Goal: Check status

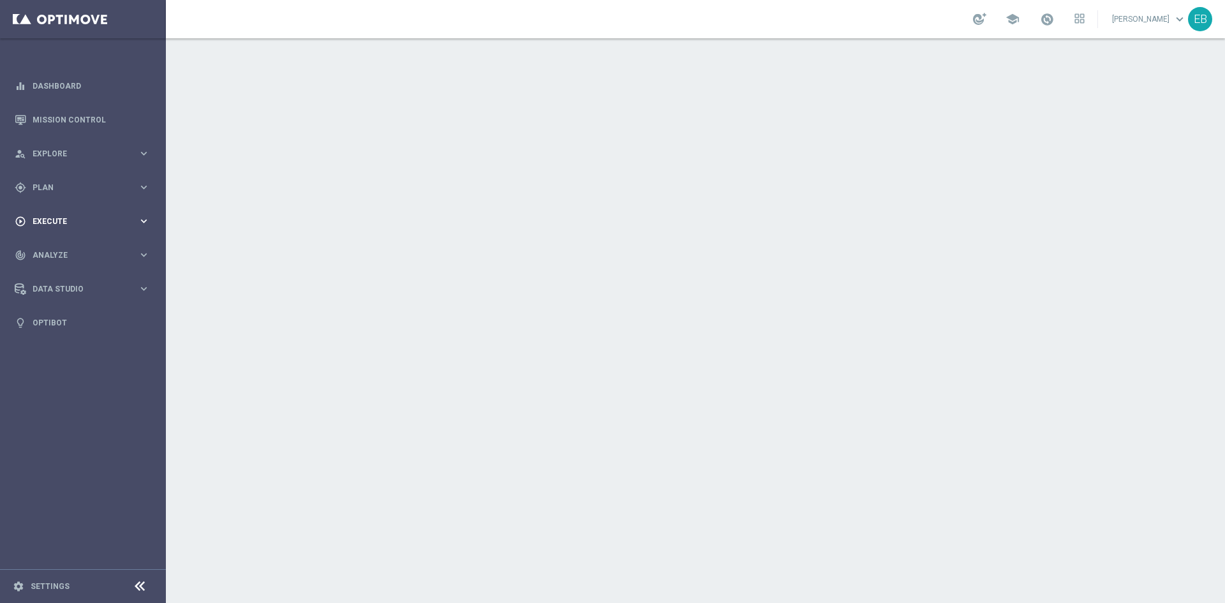
click at [100, 225] on div "play_circle_outline Execute" at bounding box center [76, 221] width 123 height 11
click at [87, 191] on span "Plan" at bounding box center [85, 188] width 105 height 8
click at [41, 246] on accordion "Templates keyboard_arrow_right Optimail Web Push Notifications Webpage Pop-up" at bounding box center [98, 251] width 131 height 19
click at [45, 251] on span "Templates" at bounding box center [79, 252] width 91 height 8
click at [60, 270] on link "Optimail" at bounding box center [86, 271] width 93 height 10
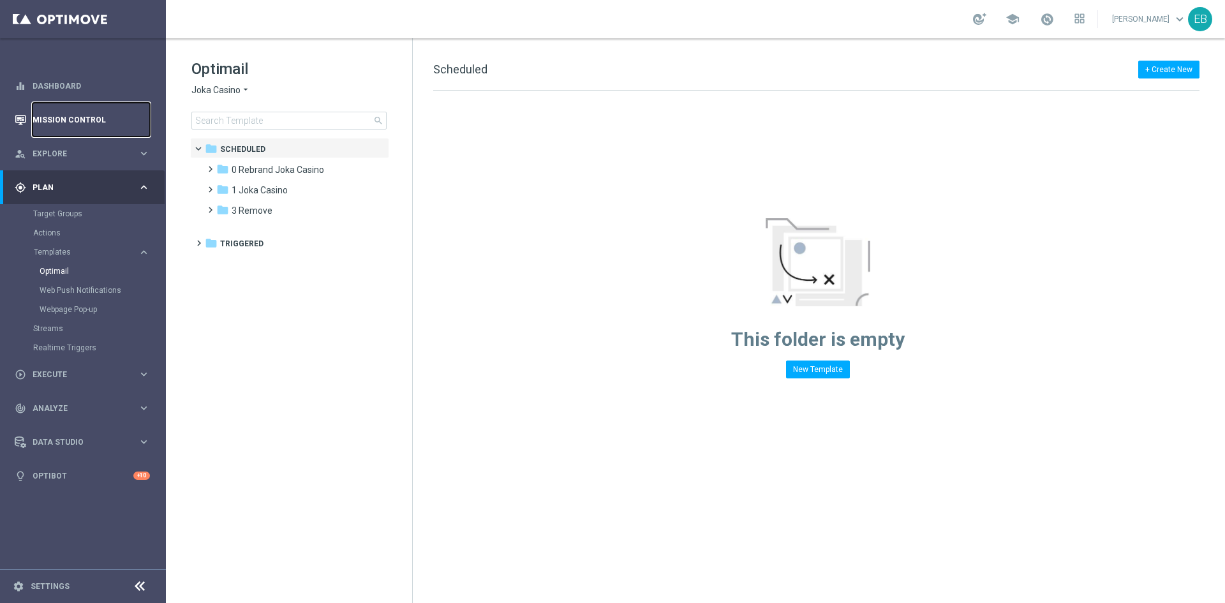
click at [104, 116] on link "Mission Control" at bounding box center [91, 120] width 117 height 34
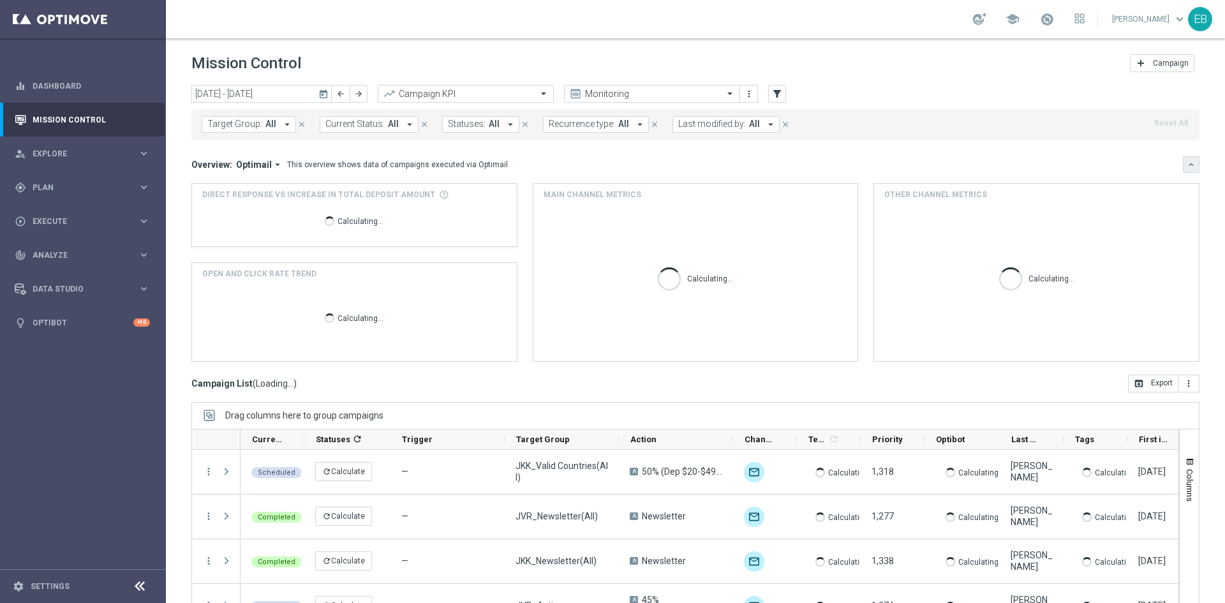
click at [1185, 156] on button "keyboard_arrow_down" at bounding box center [1191, 164] width 17 height 17
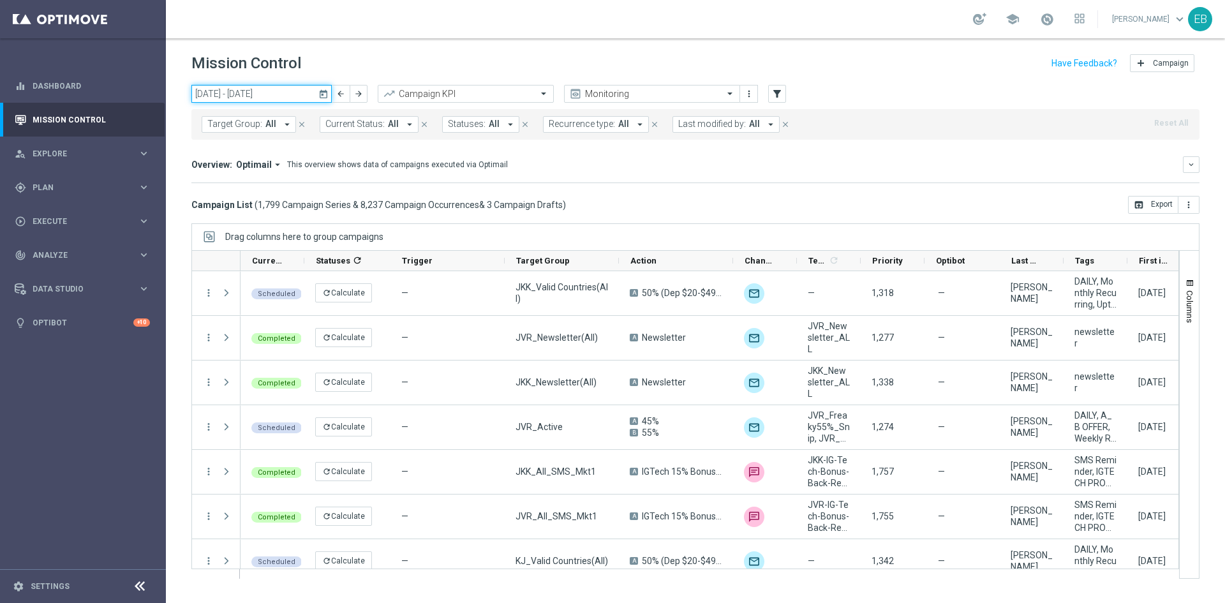
click at [290, 96] on input "[DATE] - [DATE]" at bounding box center [261, 94] width 140 height 18
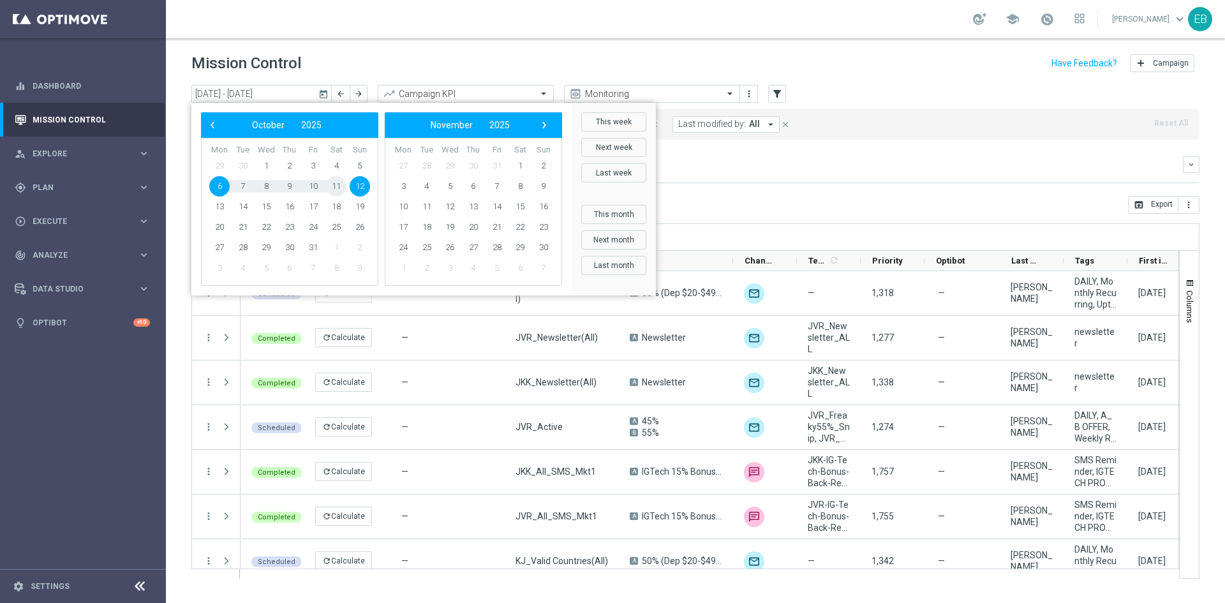
click at [339, 186] on span "11" at bounding box center [336, 186] width 20 height 20
type input "[DATE] - [DATE]"
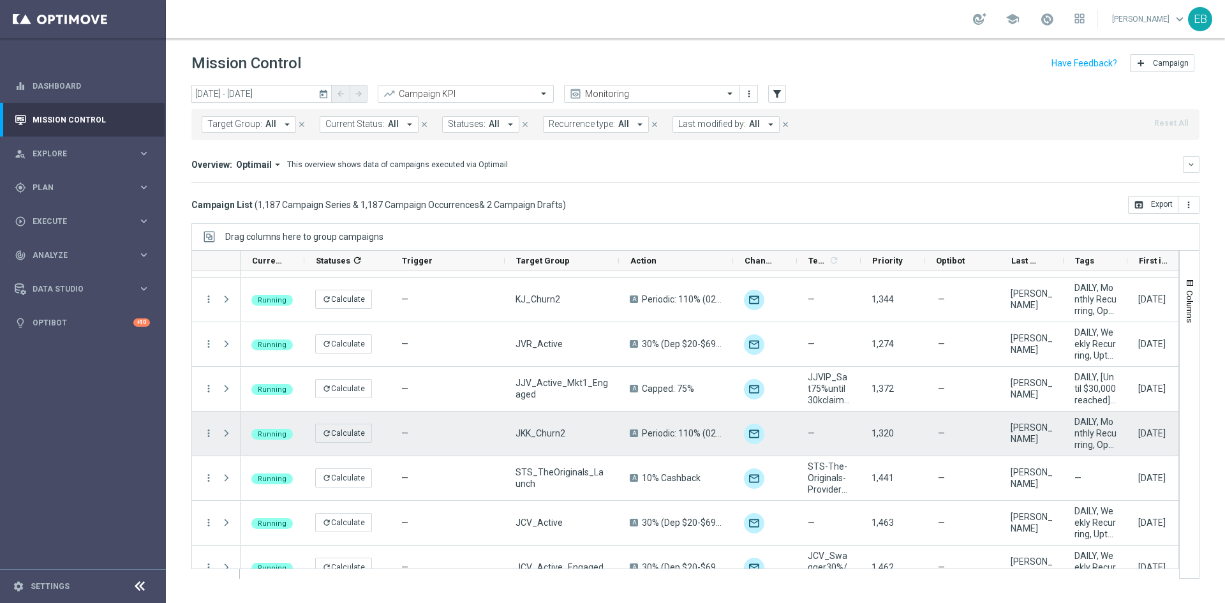
scroll to position [191, 0]
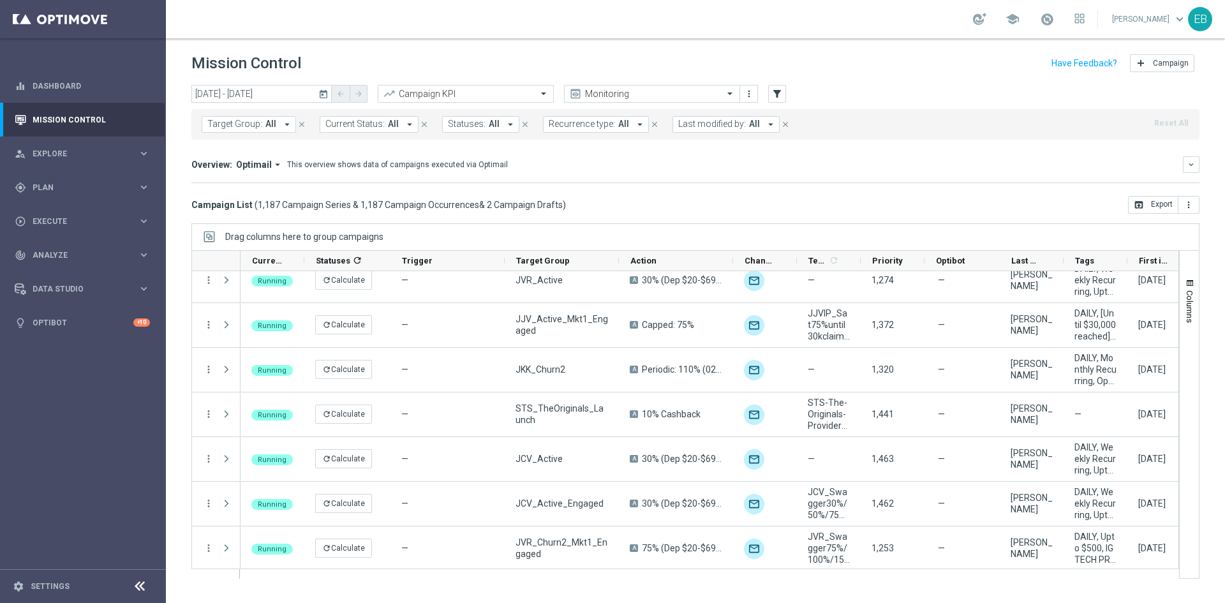
drag, startPoint x: 922, startPoint y: 568, endPoint x: 954, endPoint y: 568, distance: 31.3
click at [954, 569] on div at bounding box center [704, 574] width 929 height 10
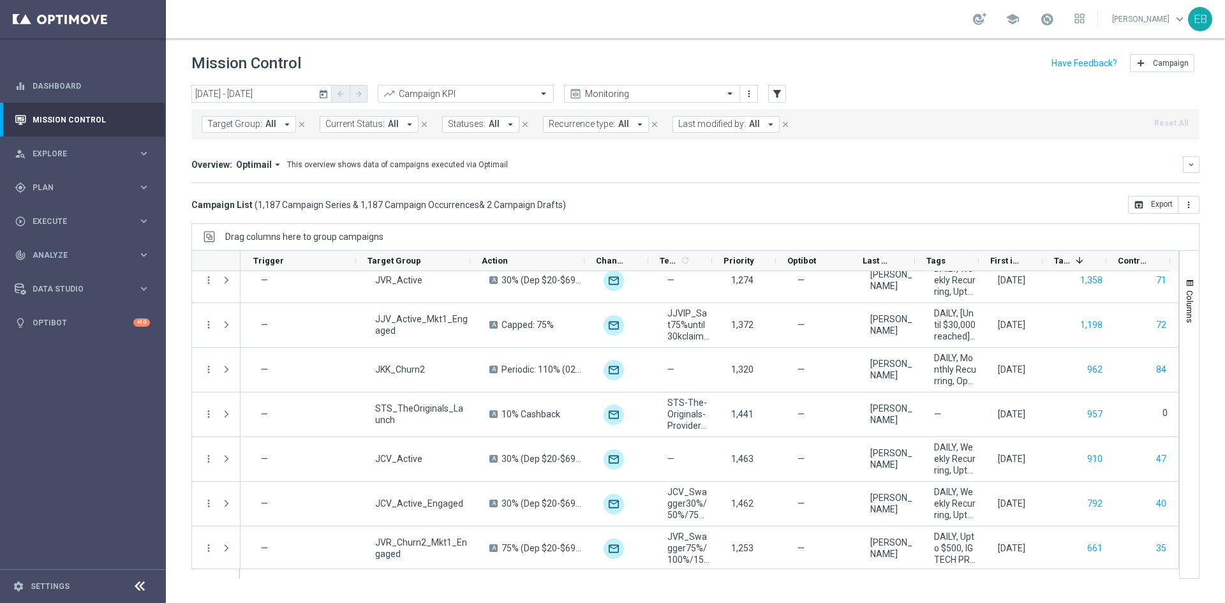
scroll to position [0, 149]
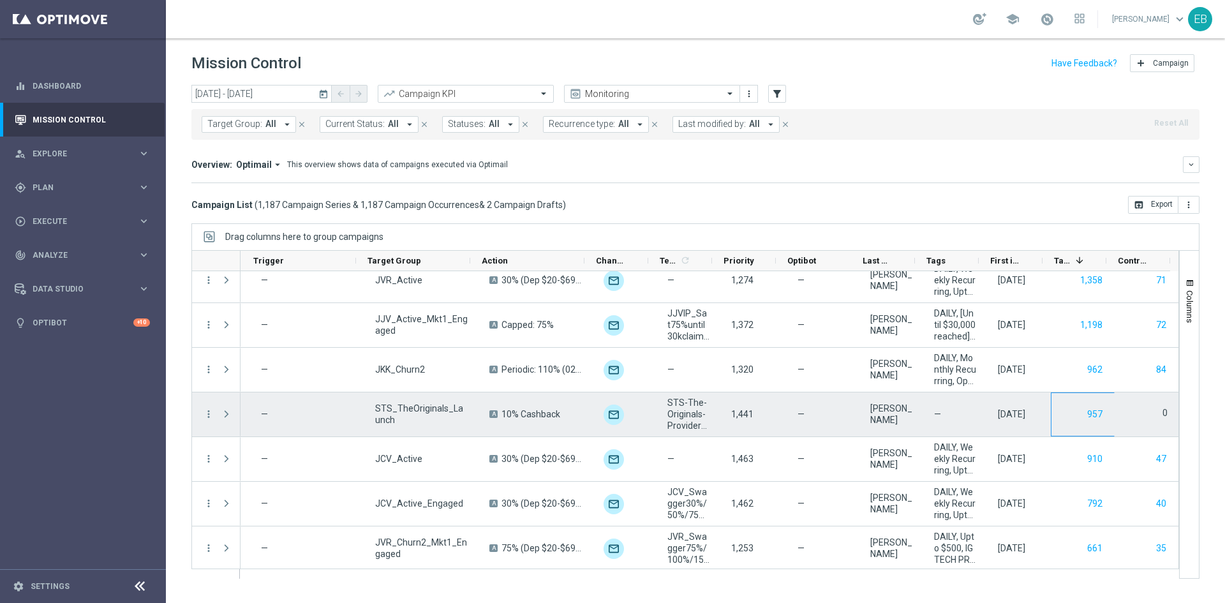
drag, startPoint x: 1114, startPoint y: 414, endPoint x: 1076, endPoint y: 412, distance: 39.0
click at [1076, 412] on div "Running refresh Calculate — STS_TheOriginals_Launch A 10% Cashback unfold_more …" at bounding box center [639, 414] width 1078 height 45
